Goal: Task Accomplishment & Management: Use online tool/utility

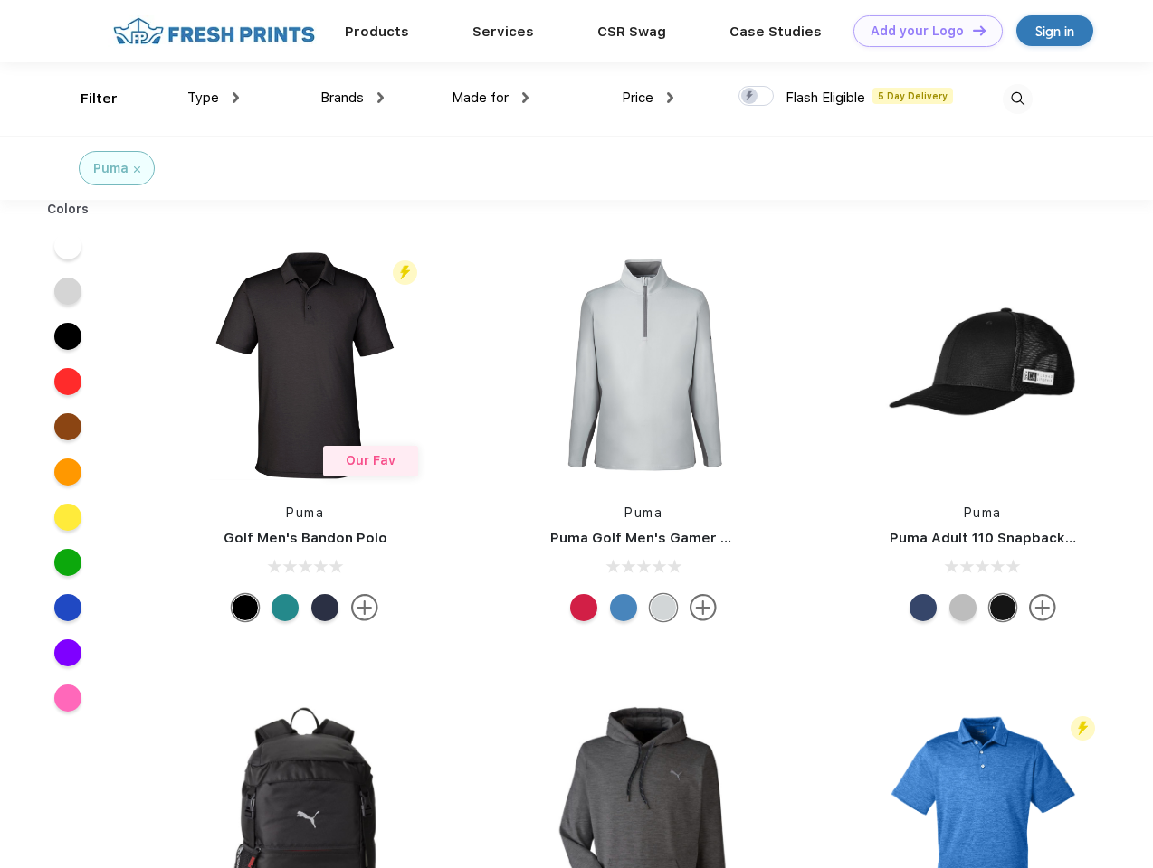
click at [921, 31] on link "Add your Logo Design Tool" at bounding box center [927, 31] width 149 height 32
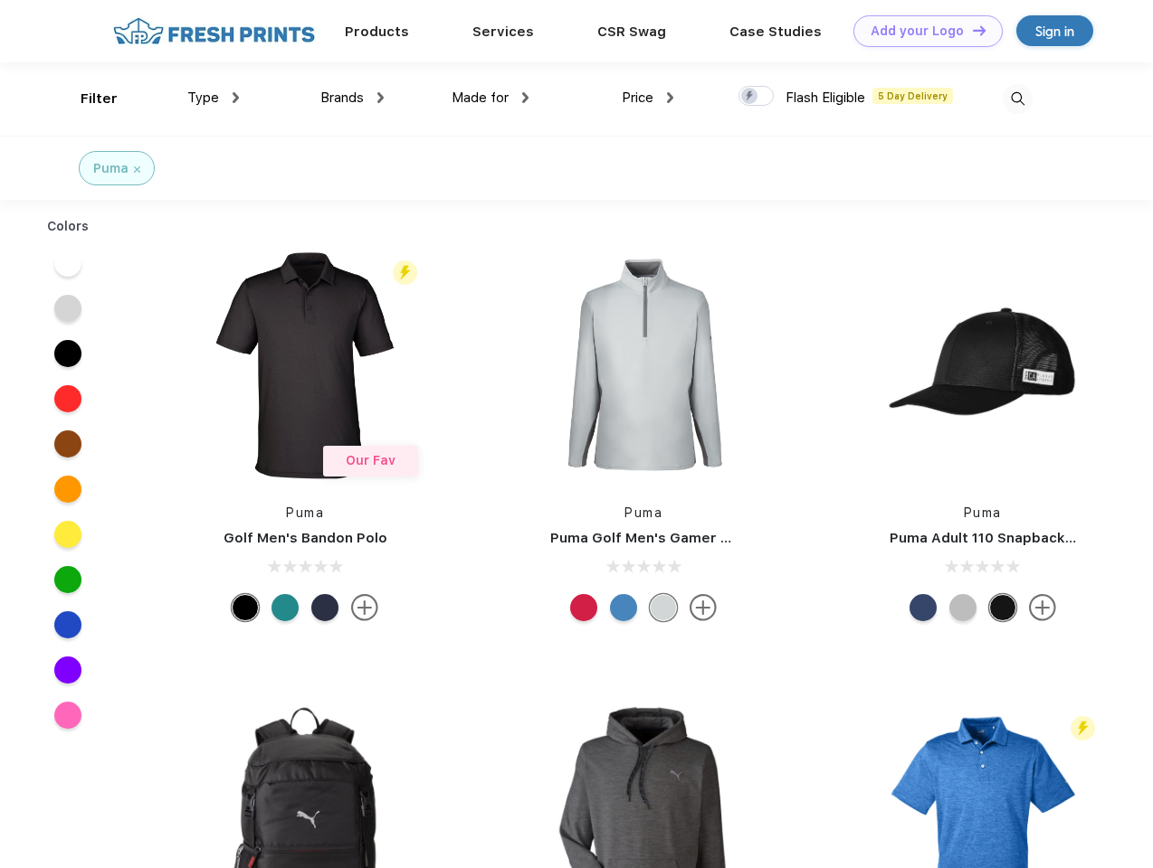
click at [0, 0] on div "Design Tool" at bounding box center [0, 0] width 0 height 0
click at [971, 30] on link "Add your Logo Design Tool" at bounding box center [927, 31] width 149 height 32
click at [87, 99] on div "Filter" at bounding box center [99, 99] width 37 height 21
click at [213, 98] on span "Type" at bounding box center [203, 98] width 32 height 16
click at [352, 98] on span "Brands" at bounding box center [341, 98] width 43 height 16
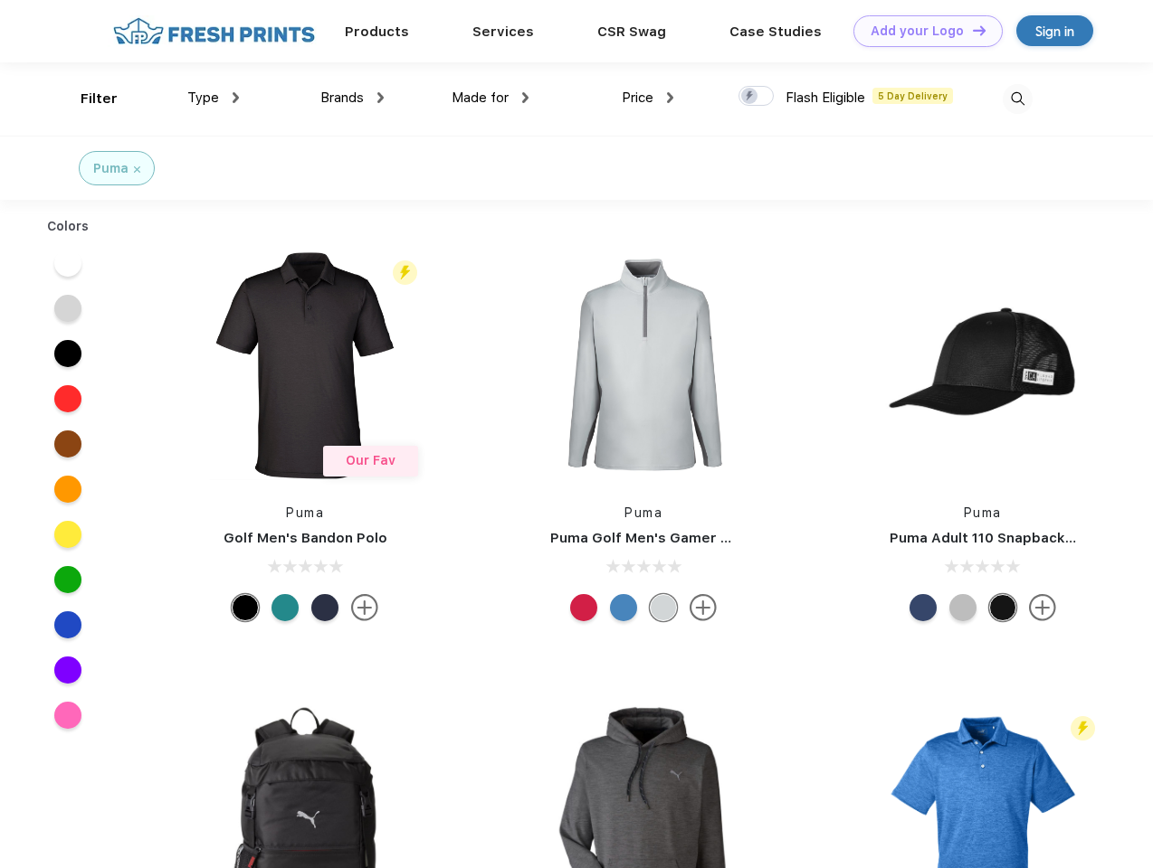
click at [490, 98] on span "Made for" at bounding box center [479, 98] width 57 height 16
click at [648, 98] on span "Price" at bounding box center [637, 98] width 32 height 16
click at [756, 97] on div at bounding box center [755, 96] width 35 height 20
click at [750, 97] on input "checkbox" at bounding box center [744, 91] width 12 height 12
click at [1017, 99] on img at bounding box center [1017, 99] width 30 height 30
